Goal: Information Seeking & Learning: Learn about a topic

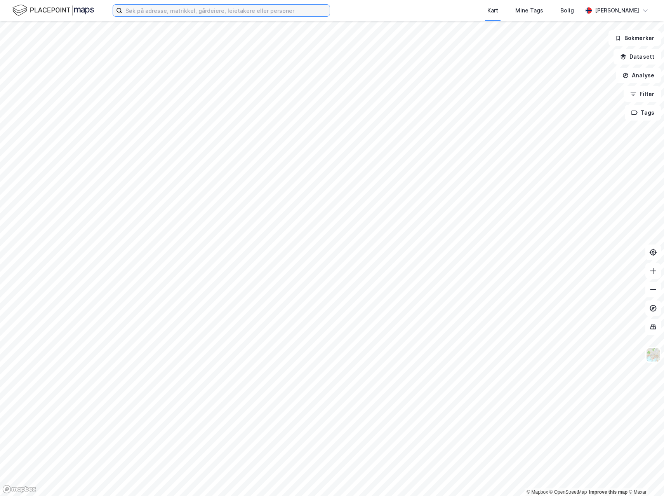
click at [212, 11] on input at bounding box center [225, 11] width 207 height 12
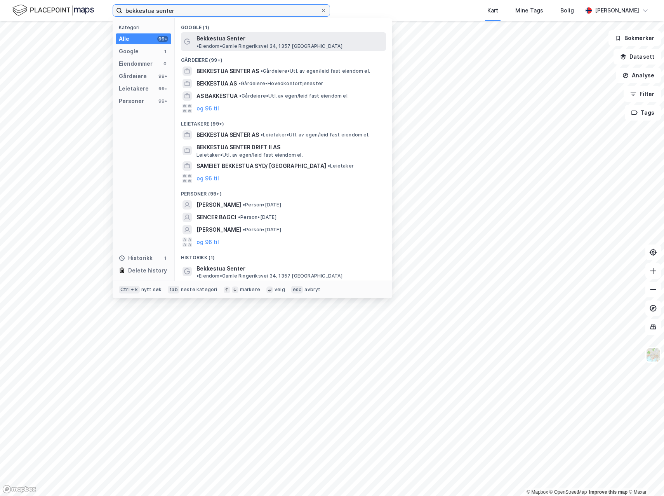
type input "bekkestua senter"
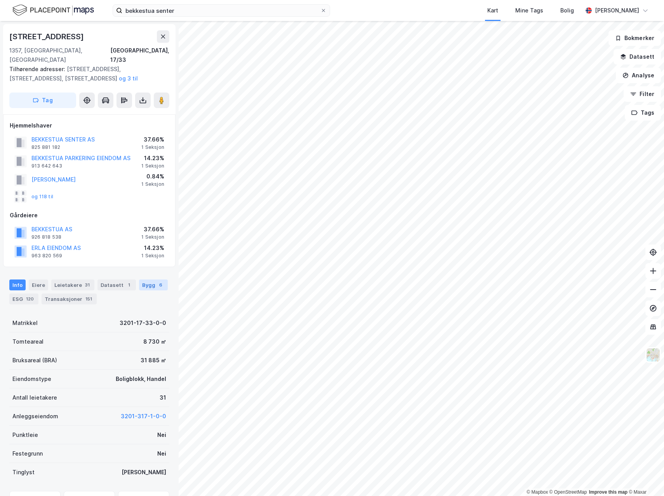
click at [141, 279] on div "Bygg 6" at bounding box center [153, 284] width 29 height 11
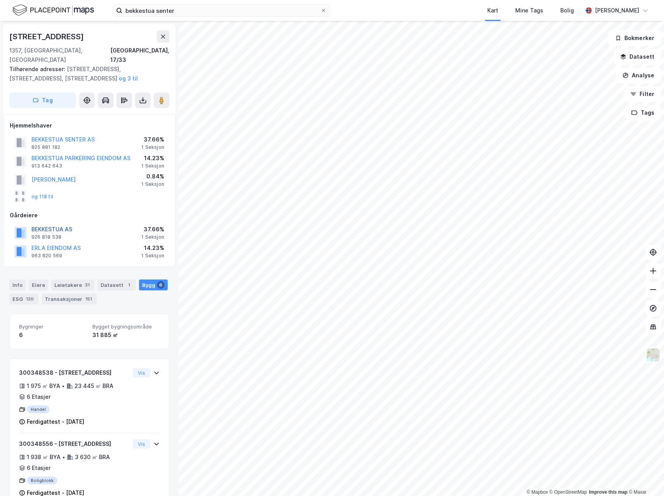
click at [0, 0] on button "BEKKESTUA AS" at bounding box center [0, 0] width 0 height 0
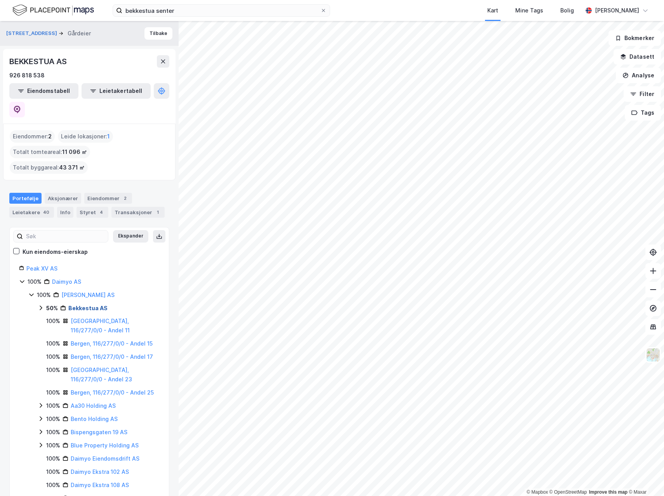
click at [86, 305] on link "Bekkestua AS" at bounding box center [87, 308] width 39 height 7
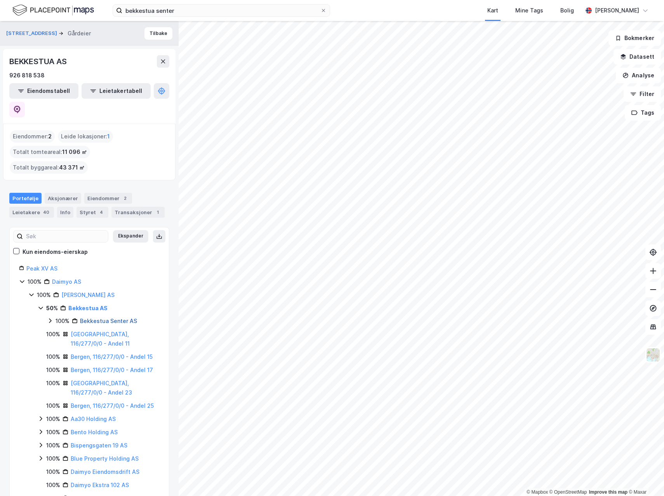
click at [96, 317] on link "Bekkestua Senter AS" at bounding box center [108, 320] width 57 height 7
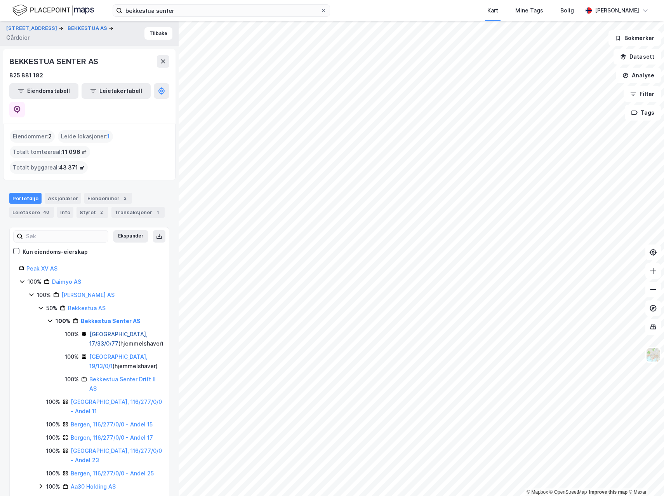
click at [107, 331] on link "[GEOGRAPHIC_DATA], 17/33/0/77" at bounding box center [118, 339] width 58 height 16
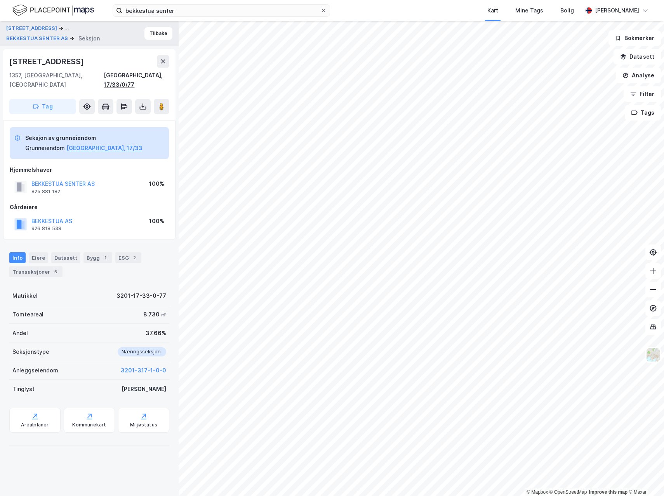
click at [147, 77] on div "[GEOGRAPHIC_DATA], 17/33/0/77" at bounding box center [137, 80] width 66 height 19
click at [152, 76] on div "[GEOGRAPHIC_DATA], 17/33/0/77" at bounding box center [137, 80] width 66 height 19
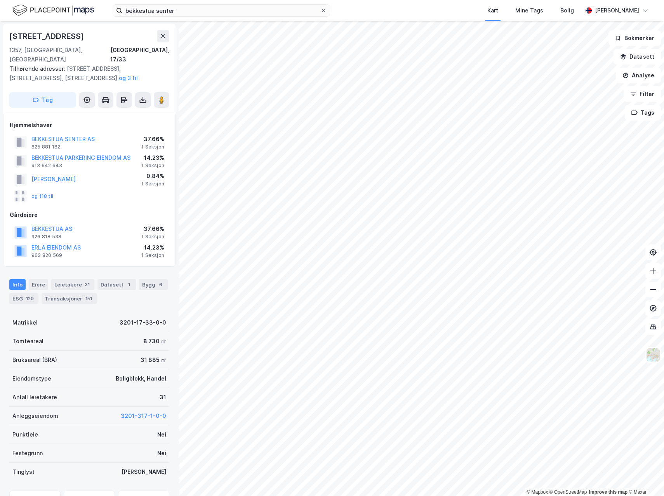
scroll to position [0, 0]
click at [0, 0] on button "BEKKESTUA SENTER AS" at bounding box center [0, 0] width 0 height 0
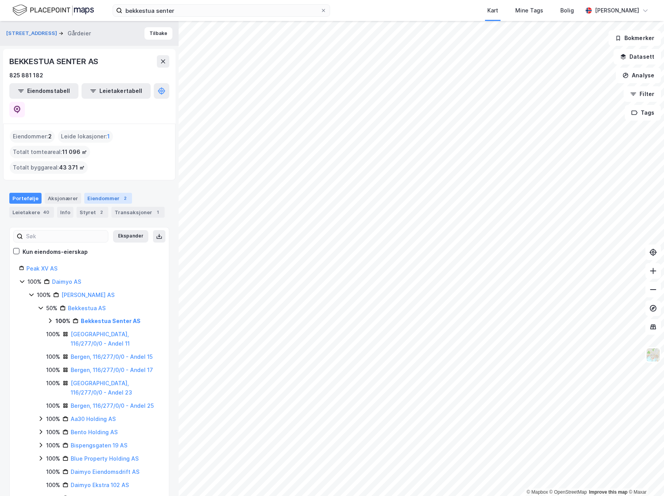
click at [98, 193] on div "Eiendommer 2" at bounding box center [108, 198] width 48 height 11
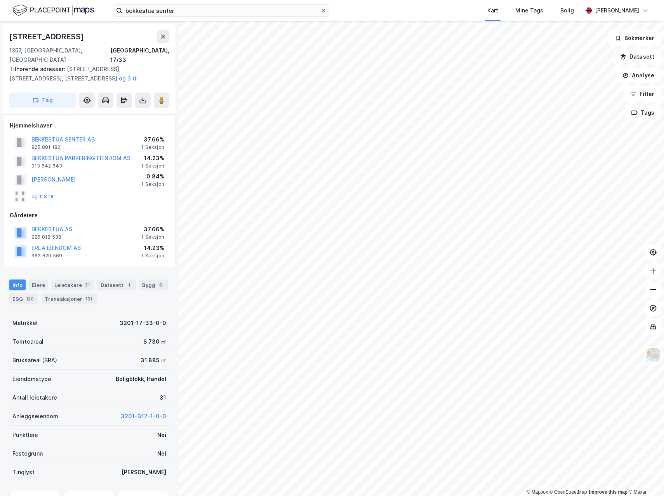
scroll to position [0, 0]
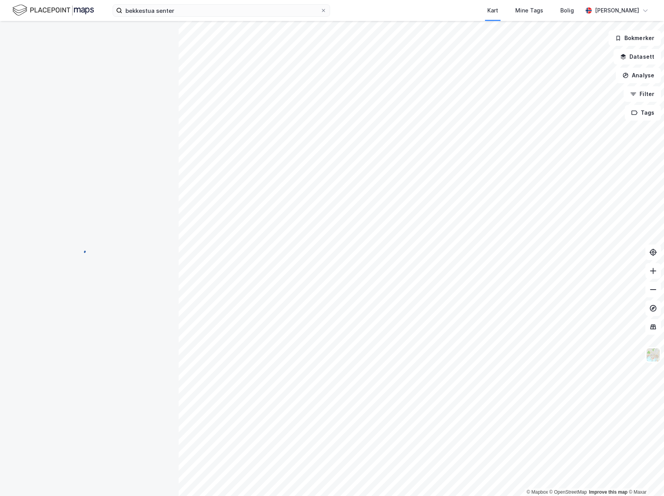
scroll to position [0, 0]
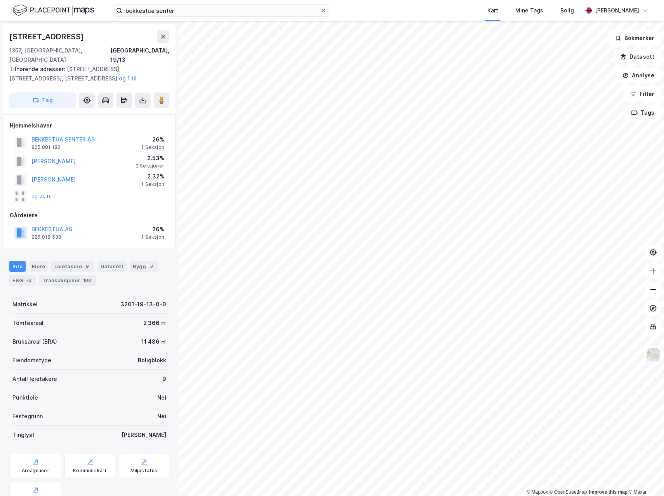
scroll to position [0, 0]
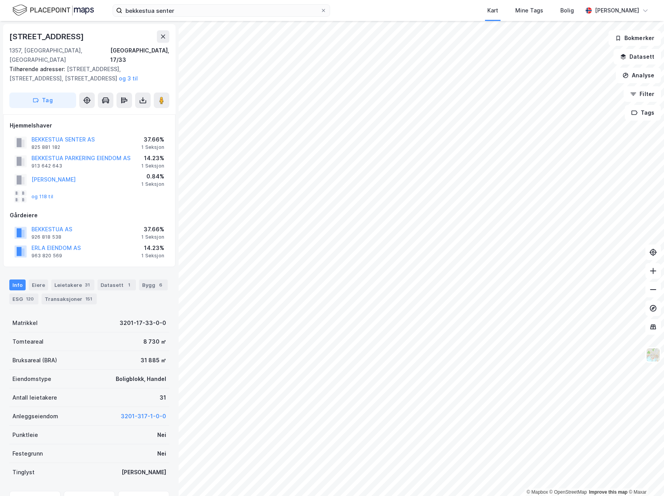
scroll to position [0, 0]
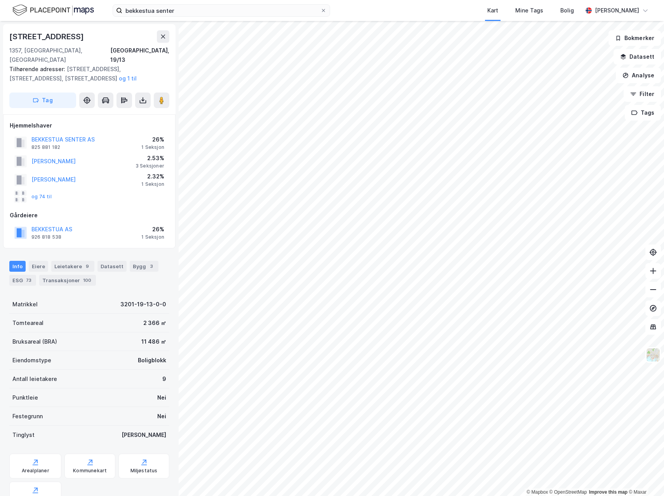
scroll to position [0, 0]
